Goal: Use online tool/utility: Utilize a website feature to perform a specific function

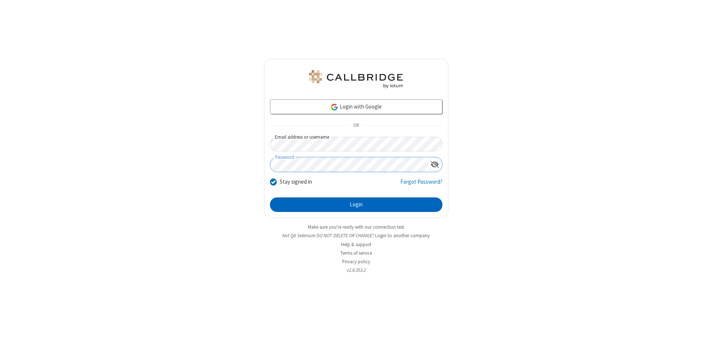
click at [356, 205] on button "Login" at bounding box center [356, 205] width 172 height 15
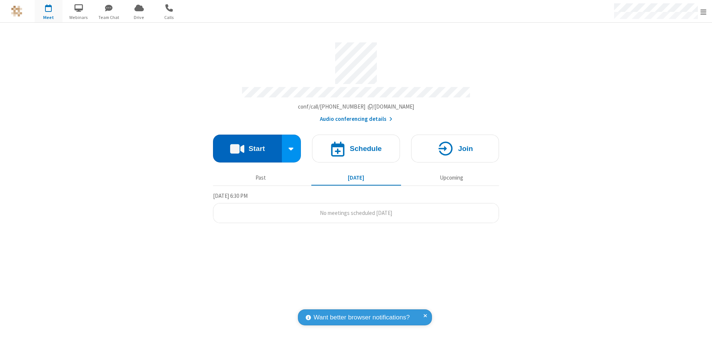
click at [247, 146] on button "Start" at bounding box center [247, 149] width 69 height 28
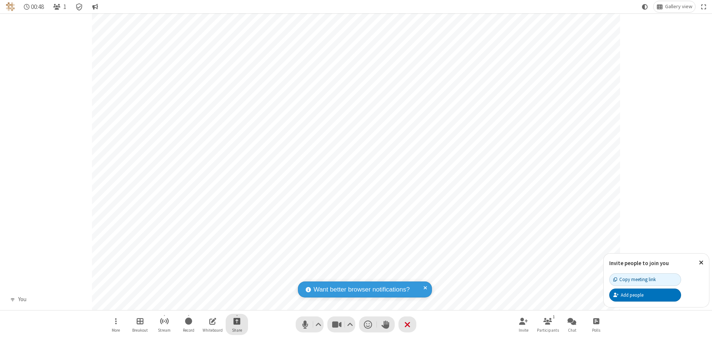
click at [237, 321] on span "Start sharing" at bounding box center [236, 321] width 7 height 9
click at [236, 276] on span "Share additional camera" at bounding box center [241, 277] width 55 height 6
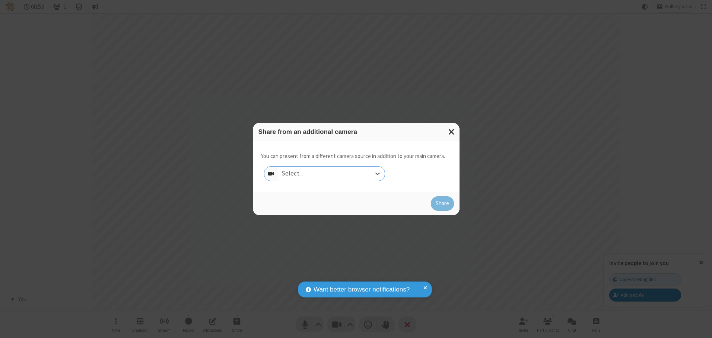
click at [331, 173] on div "Select..." at bounding box center [331, 174] width 107 height 14
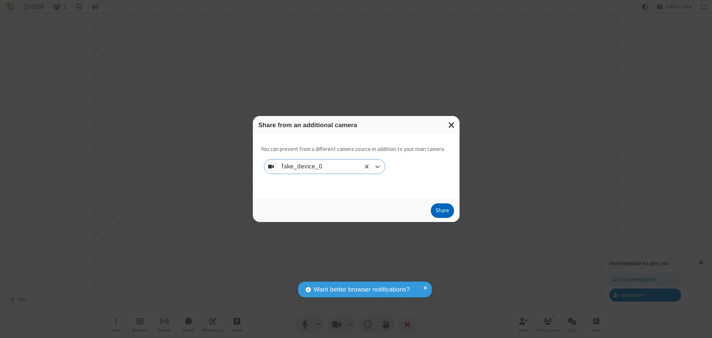
click at [442, 213] on button "Share" at bounding box center [442, 211] width 23 height 15
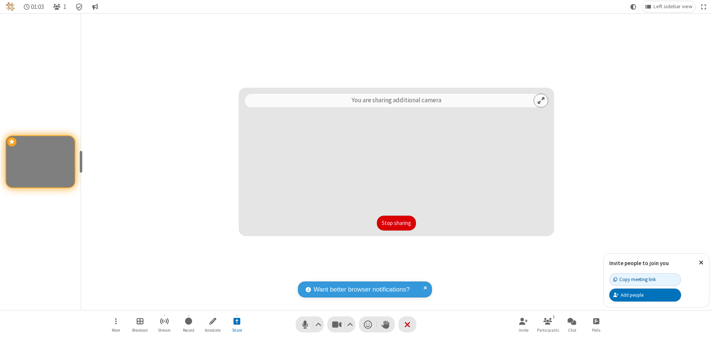
click at [396, 223] on button "Stop sharing" at bounding box center [396, 223] width 39 height 15
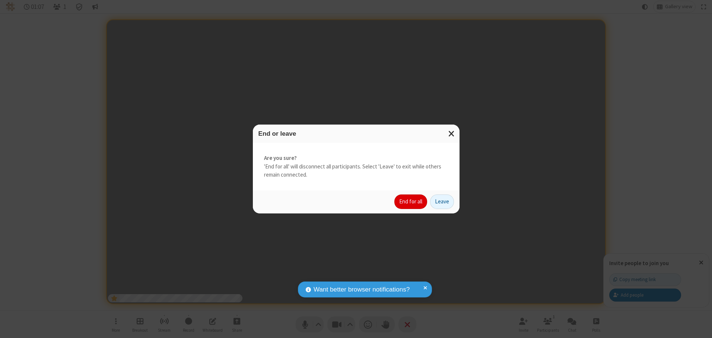
click at [411, 202] on button "End for all" at bounding box center [410, 202] width 33 height 15
